Goal: Task Accomplishment & Management: Complete application form

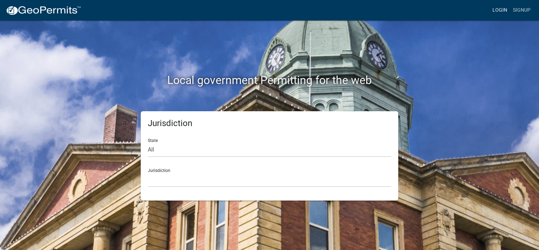
click at [501, 9] on link "Login" at bounding box center [500, 10] width 20 height 13
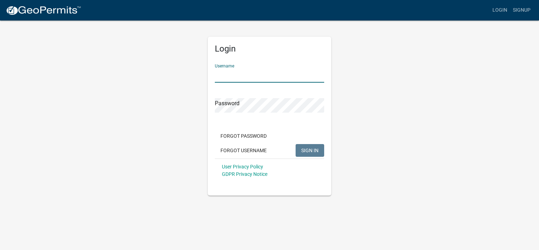
click at [259, 71] on input "Username" at bounding box center [269, 75] width 109 height 14
type input "manders1"
click at [296, 144] on button "SIGN IN" at bounding box center [310, 150] width 29 height 13
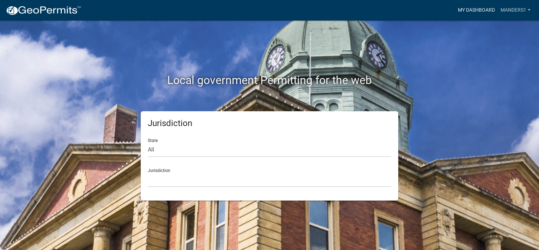
click at [475, 11] on link "My Dashboard" at bounding box center [476, 10] width 43 height 13
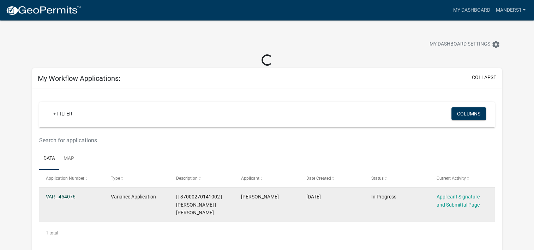
click at [62, 194] on link "VAR - 454076" at bounding box center [61, 197] width 30 height 6
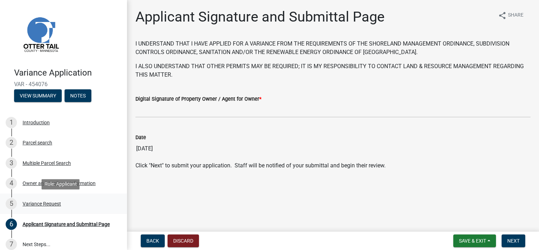
click at [46, 203] on div "Variance Request" at bounding box center [42, 203] width 38 height 5
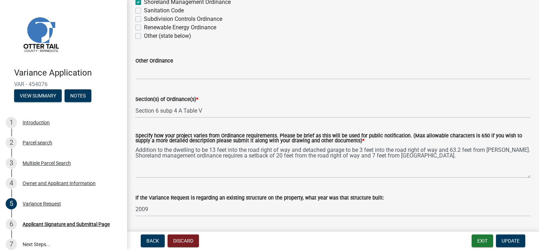
scroll to position [117, 0]
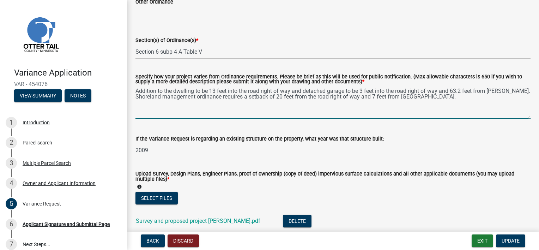
drag, startPoint x: 135, startPoint y: 91, endPoint x: 305, endPoint y: 89, distance: 169.7
click at [305, 89] on textarea "Addition to the dwelling to be 13 feet into the road right of way and detached …" at bounding box center [332, 102] width 395 height 33
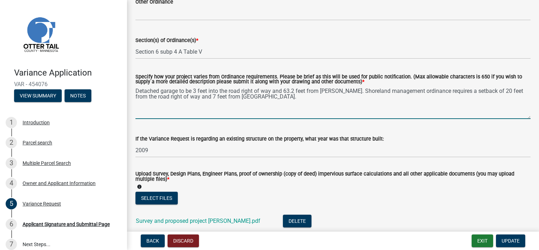
drag, startPoint x: 195, startPoint y: 90, endPoint x: 272, endPoint y: 90, distance: 76.9
click at [272, 90] on textarea "Detached garage to be 3 feet into the road right of way and 63.2 feet from [PER…" at bounding box center [332, 102] width 395 height 33
click at [199, 91] on textarea "Detached garage to be 63.2 feet from [PERSON_NAME]. Shoreland management ordina…" at bounding box center [332, 102] width 395 height 33
click at [246, 91] on textarea "Detached garage to be 64.3 feet from [PERSON_NAME]. Shoreland management ordina…" at bounding box center [332, 102] width 395 height 33
drag, startPoint x: 243, startPoint y: 91, endPoint x: 247, endPoint y: 92, distance: 4.6
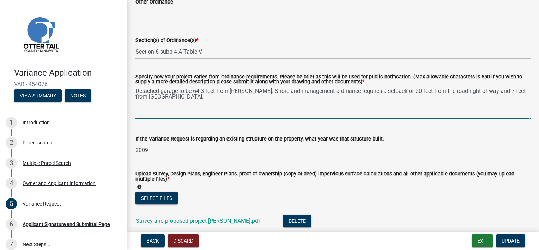
click at [244, 92] on textarea "Detached garage to be 64.3 feet from [PERSON_NAME]. Shoreland management ordina…" at bounding box center [332, 102] width 395 height 33
drag, startPoint x: 198, startPoint y: 91, endPoint x: 205, endPoint y: 92, distance: 6.7
click at [199, 91] on textarea "Detached garage to be 64.3 feet from [PERSON_NAME][GEOGRAPHIC_DATA]. Shoreland …" at bounding box center [332, 102] width 395 height 33
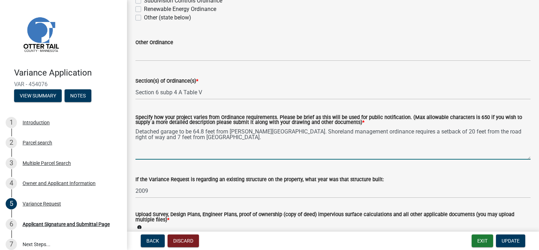
scroll to position [59, 0]
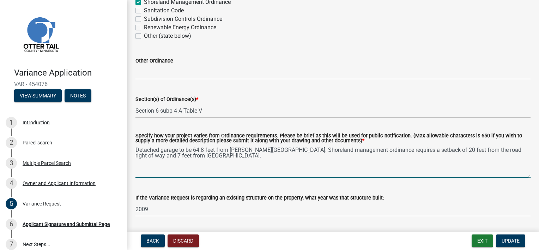
drag, startPoint x: 193, startPoint y: 149, endPoint x: 200, endPoint y: 152, distance: 7.5
click at [193, 150] on textarea "Detached garage to be 64.8 feet from [PERSON_NAME][GEOGRAPHIC_DATA]. Shoreland …" at bounding box center [332, 161] width 395 height 33
paste textarea "64.8 feet"
click at [226, 156] on textarea "Detached garage to be 72.8 feet from [PERSON_NAME][GEOGRAPHIC_DATA] and 64.8 fe…" at bounding box center [332, 161] width 395 height 33
drag, startPoint x: 375, startPoint y: 151, endPoint x: 377, endPoint y: 157, distance: 6.2
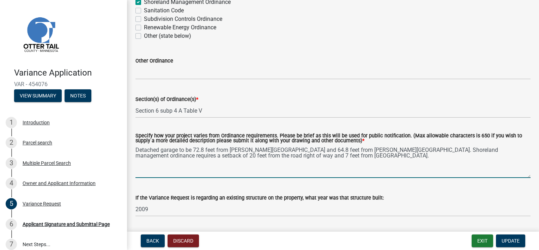
click at [377, 157] on textarea "Detached garage to be 72.8 feet from [PERSON_NAME][GEOGRAPHIC_DATA] and 64.8 fe…" at bounding box center [332, 161] width 395 height 33
drag, startPoint x: 227, startPoint y: 157, endPoint x: 234, endPoint y: 157, distance: 7.1
click at [227, 157] on textarea "Detached garage to be 72.8 feet from [PERSON_NAME][GEOGRAPHIC_DATA] and 64.8 fe…" at bounding box center [332, 161] width 395 height 33
click at [227, 155] on textarea "Detached garage to be 72.8 feet from [PERSON_NAME][GEOGRAPHIC_DATA] and 64.8 fe…" at bounding box center [332, 161] width 395 height 33
click at [375, 150] on textarea "Detached garage to be 72.8 feet from [PERSON_NAME][GEOGRAPHIC_DATA] and 64.8 fe…" at bounding box center [332, 161] width 395 height 33
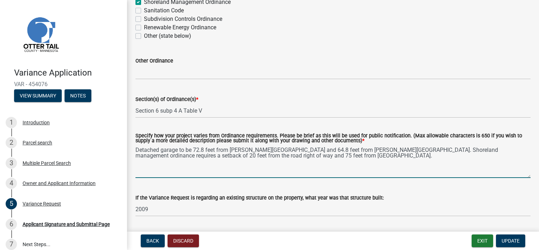
click at [281, 157] on textarea "Detached garage to be 72.8 feet from [PERSON_NAME][GEOGRAPHIC_DATA] and 64.8 fe…" at bounding box center [332, 161] width 395 height 33
drag, startPoint x: 381, startPoint y: 152, endPoint x: 321, endPoint y: 165, distance: 61.9
click at [321, 165] on textarea "Detached garage to be 72.8 feet from [PERSON_NAME][GEOGRAPHIC_DATA] and 64.8 fe…" at bounding box center [332, 161] width 395 height 33
click at [282, 158] on textarea "Detached garage to be 72.8 feet from [PERSON_NAME][GEOGRAPHIC_DATA] and 64.8 fe…" at bounding box center [332, 161] width 395 height 33
click at [340, 151] on textarea "Detached garage to be 72.8 feet from [PERSON_NAME][GEOGRAPHIC_DATA] and 64.8 fe…" at bounding box center [332, 161] width 395 height 33
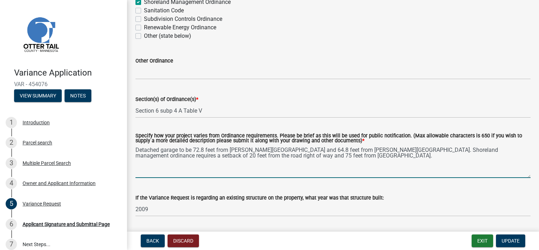
click at [375, 150] on textarea "Detached garage to be 72.8 feet from [PERSON_NAME][GEOGRAPHIC_DATA] and 64.8 fe…" at bounding box center [332, 161] width 395 height 33
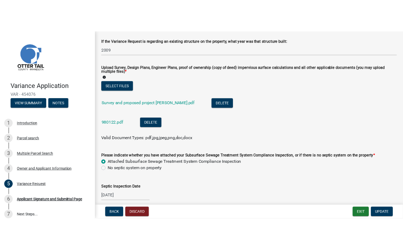
scroll to position [239, 0]
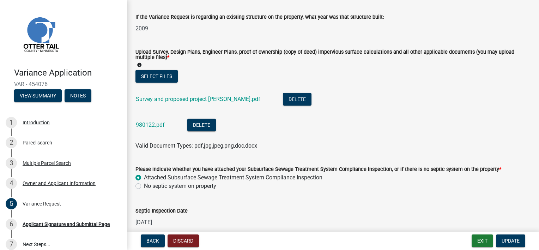
type textarea "Detached garage to be 72.8 feet from [PERSON_NAME][GEOGRAPHIC_DATA] and 64.8 fe…"
click at [157, 75] on button "Select files" at bounding box center [156, 76] width 42 height 13
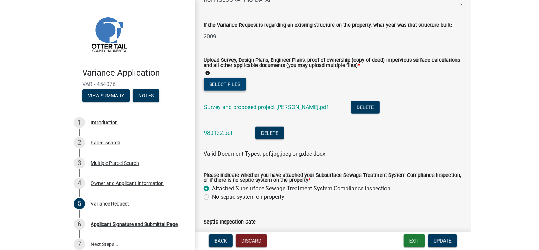
scroll to position [242, 0]
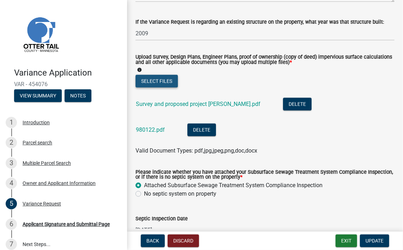
click at [155, 79] on button "Select files" at bounding box center [156, 81] width 42 height 13
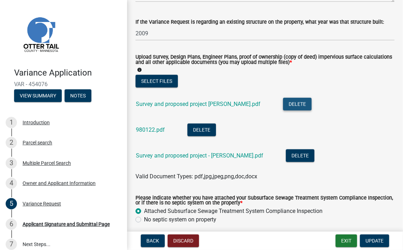
click at [283, 101] on button "Delete" at bounding box center [297, 104] width 29 height 13
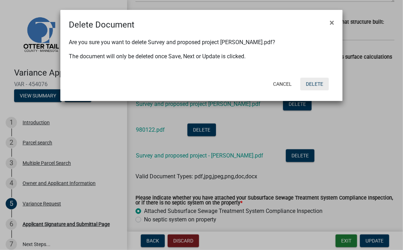
click at [316, 83] on button "Delete" at bounding box center [314, 84] width 29 height 13
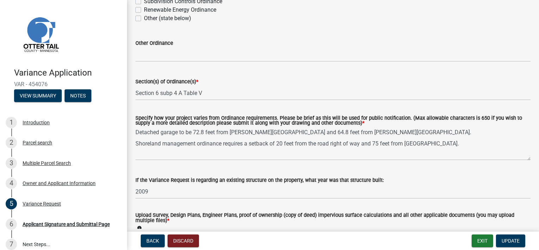
scroll to position [4, 0]
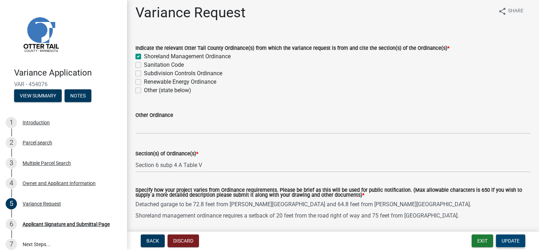
click at [512, 241] on span "Update" at bounding box center [511, 241] width 18 height 6
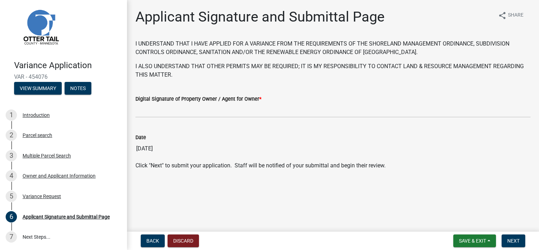
scroll to position [0, 0]
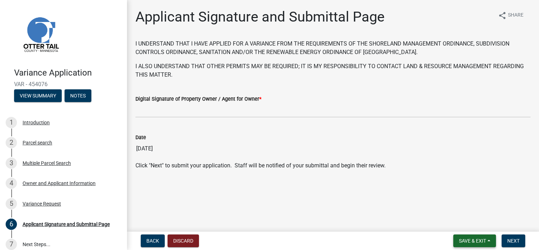
click at [471, 240] on span "Save & Exit" at bounding box center [472, 241] width 27 height 6
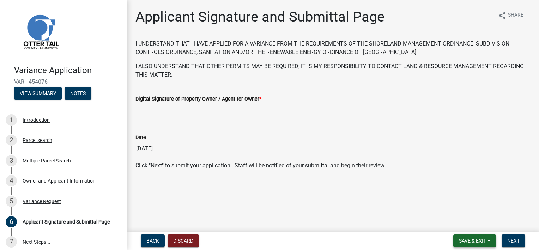
scroll to position [1, 0]
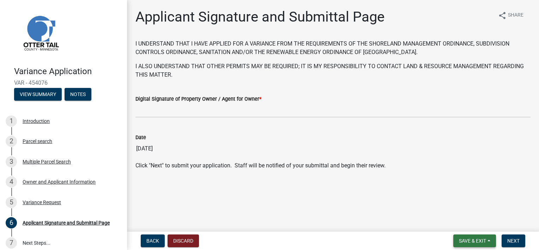
click at [462, 241] on span "Save & Exit" at bounding box center [472, 241] width 27 height 6
click at [483, 173] on wm-data-entity-input "Click "Next" to submit your application. Staff will be notified of your submitt…" at bounding box center [332, 168] width 395 height 14
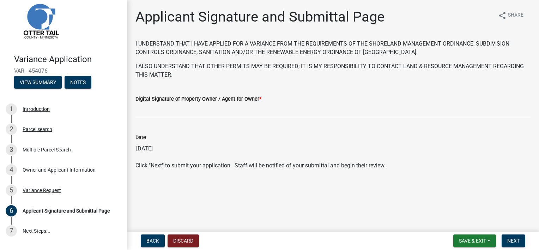
scroll to position [0, 0]
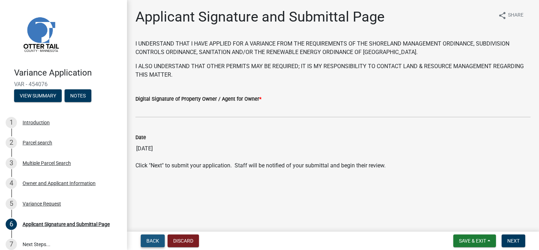
click at [148, 240] on span "Back" at bounding box center [152, 241] width 13 height 6
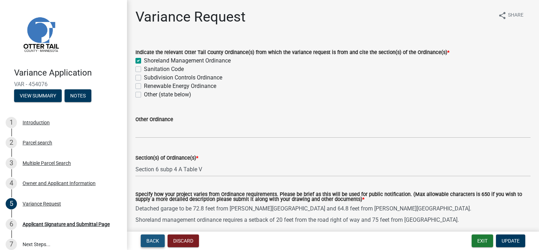
click at [151, 241] on span "Back" at bounding box center [152, 241] width 13 height 6
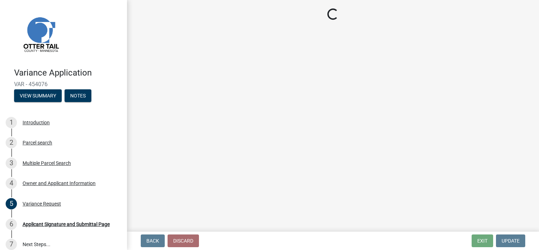
select select "26d9dc3a-5afa-4bd9-b8d6-98f5eeaf68e9"
